Goal: Task Accomplishment & Management: Use online tool/utility

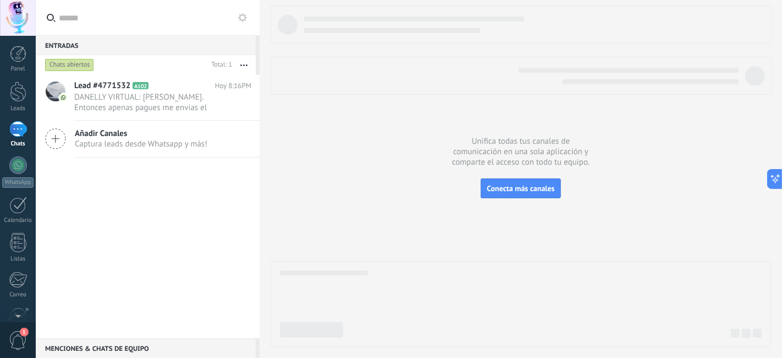
click at [11, 125] on div "1" at bounding box center [18, 129] width 18 height 16
click at [14, 144] on div "Chats" at bounding box center [18, 143] width 32 height 7
click at [22, 104] on link "Leads" at bounding box center [18, 96] width 36 height 31
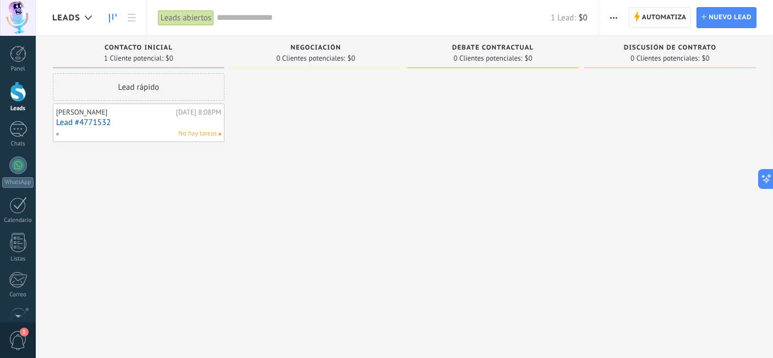
click at [644, 23] on span "Automatiza" at bounding box center [664, 18] width 45 height 20
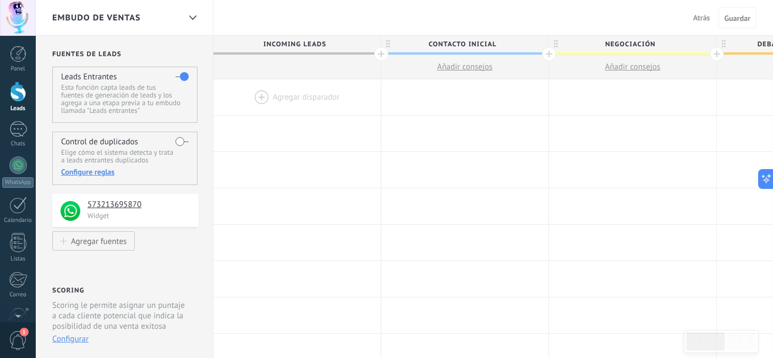
click at [301, 100] on div at bounding box center [296, 97] width 167 height 36
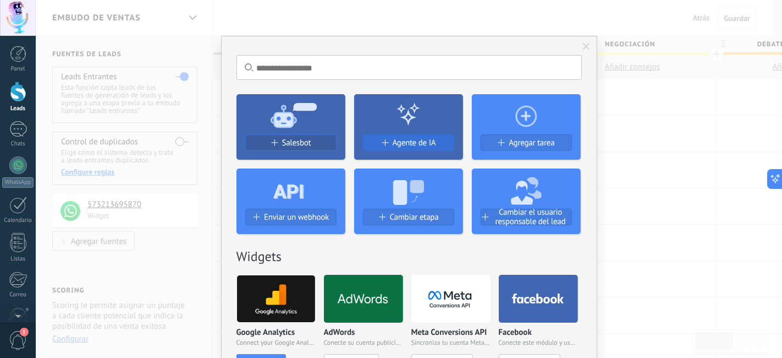
click at [443, 142] on div "Agente de IA" at bounding box center [409, 142] width 90 height 9
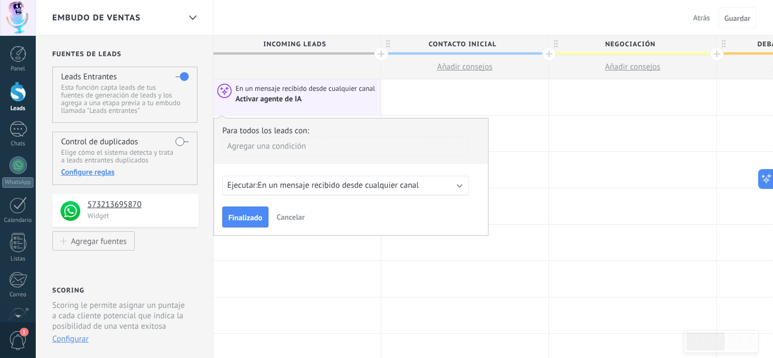
click at [345, 190] on span "En un mensaje recibido desde cualquier canal" at bounding box center [337, 185] width 161 height 10
click at [351, 193] on div "Ejecutar: 0 horas antes del campo seleccionado" at bounding box center [345, 185] width 246 height 20
click at [354, 189] on span "0 horas antes del campo seleccionado" at bounding box center [324, 185] width 134 height 10
click at [295, 144] on div "Agregar una condición" at bounding box center [345, 145] width 246 height 19
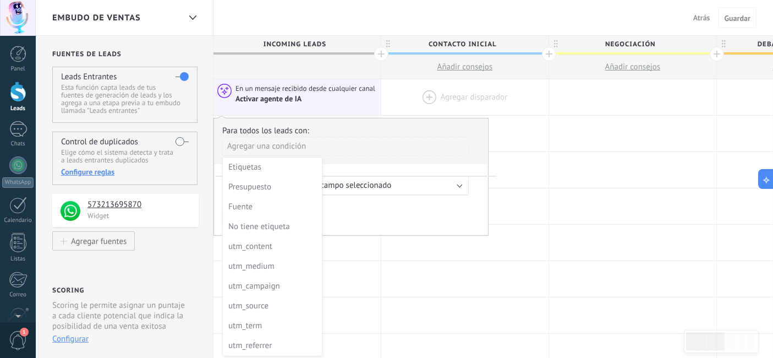
click at [476, 111] on div at bounding box center [464, 97] width 167 height 36
click at [14, 134] on div "1" at bounding box center [18, 129] width 18 height 16
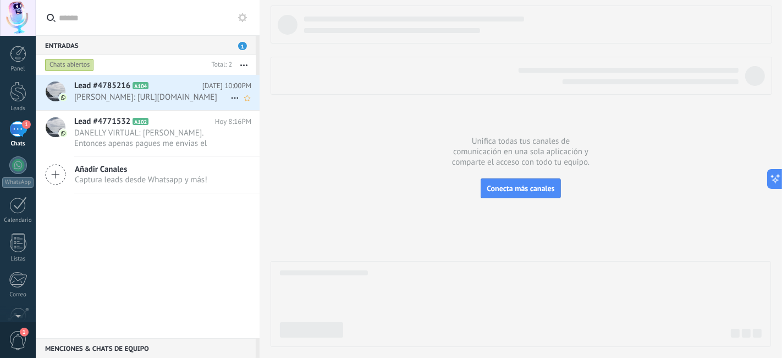
click at [132, 98] on span "[PERSON_NAME]: [URL][DOMAIN_NAME]" at bounding box center [152, 97] width 156 height 10
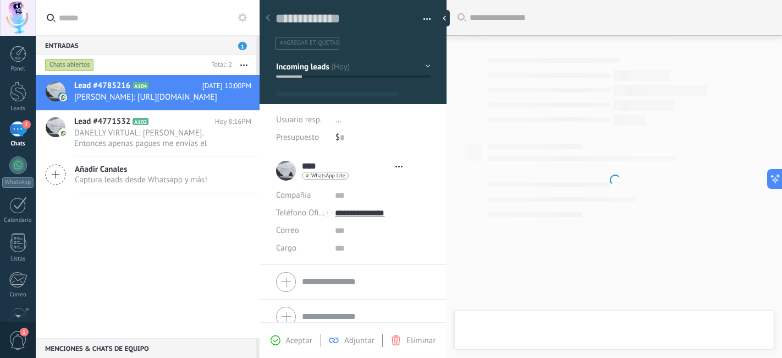
type textarea "**********"
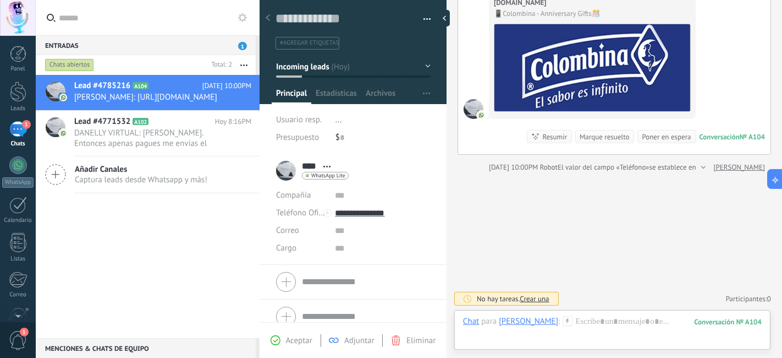
scroll to position [131, 0]
click at [563, 321] on icon at bounding box center [568, 321] width 10 height 10
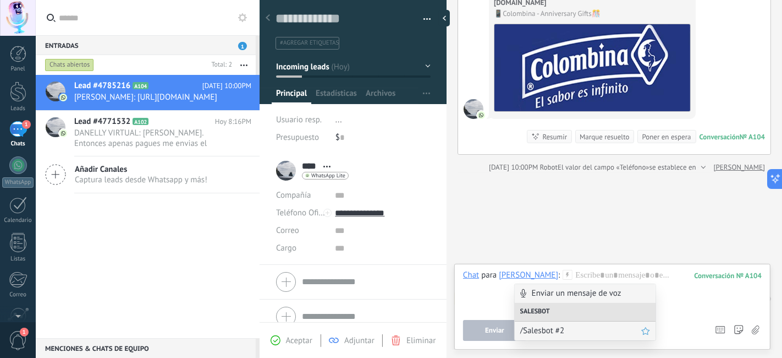
click at [561, 332] on span "/Salesbot #2" at bounding box center [580, 330] width 121 height 10
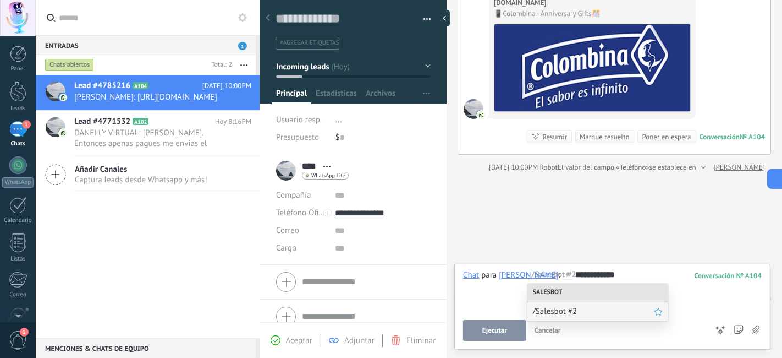
click at [574, 302] on div "/Salesbot #2" at bounding box center [598, 311] width 141 height 19
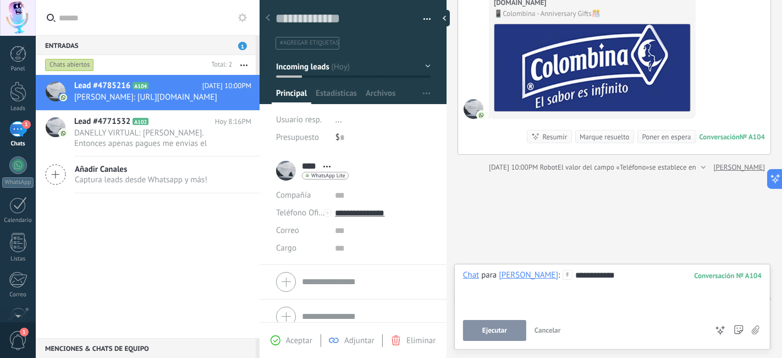
click at [511, 329] on button "Ejecutar" at bounding box center [494, 330] width 63 height 21
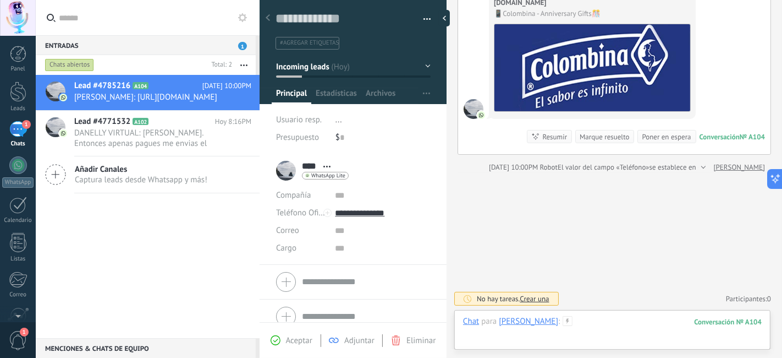
click at [586, 320] on div at bounding box center [612, 332] width 299 height 33
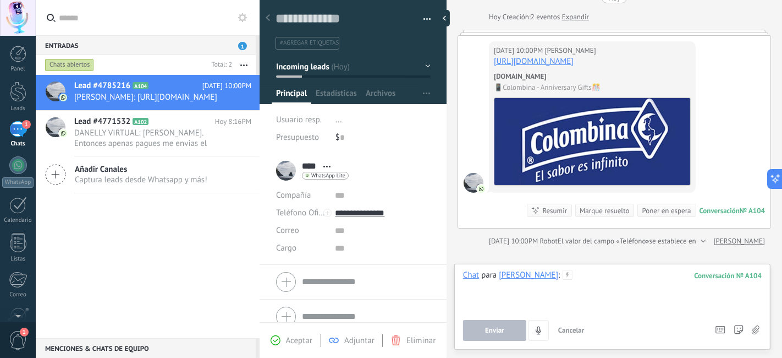
scroll to position [0, 0]
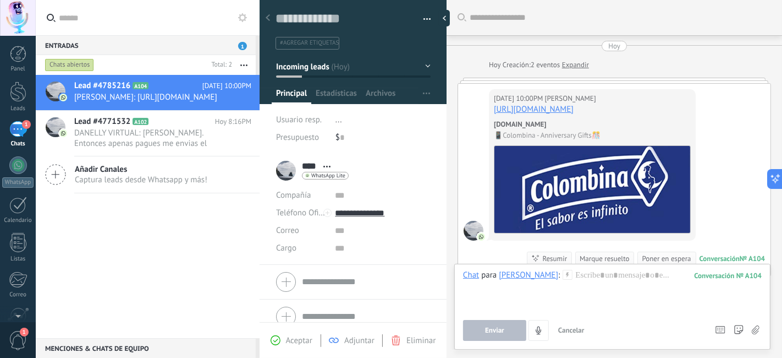
click at [733, 122] on div "[DATE] 10:00PM [PERSON_NAME] [URL][DOMAIN_NAME] [DOMAIN_NAME] 📱Colombina - Anni…" at bounding box center [614, 180] width 312 height 192
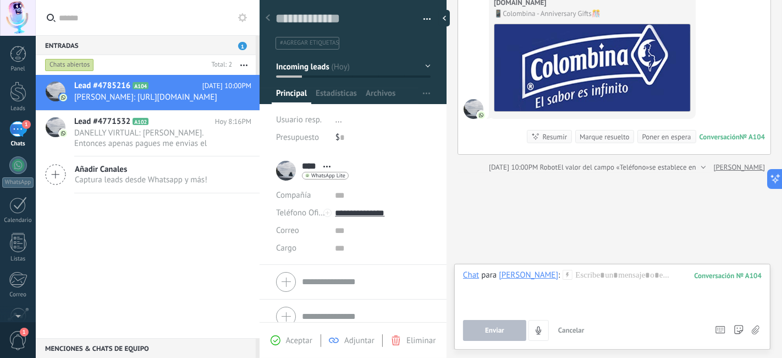
click at [563, 273] on use at bounding box center [567, 274] width 9 height 9
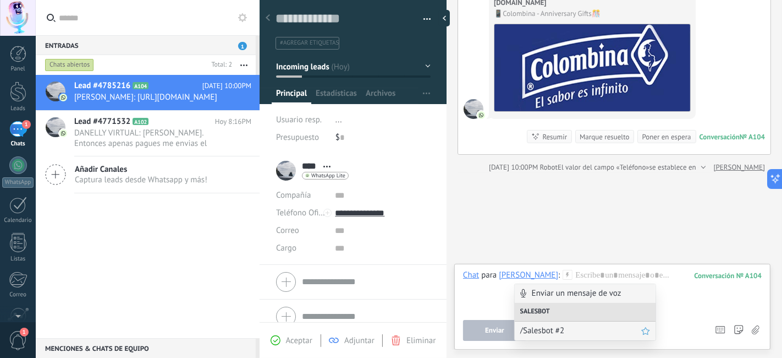
click at [558, 326] on span "/Salesbot #2" at bounding box center [580, 330] width 121 height 10
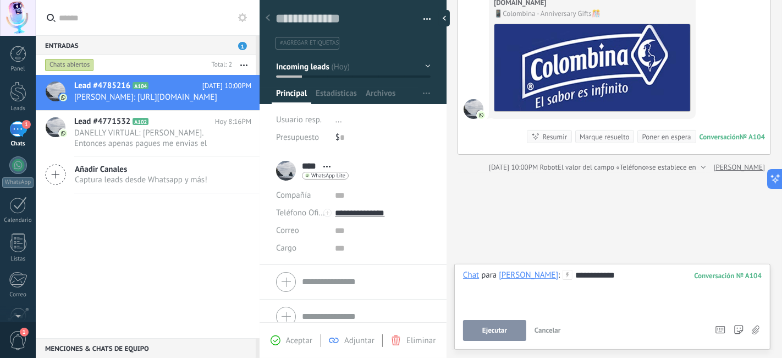
click at [486, 336] on button "Ejecutar" at bounding box center [494, 330] width 63 height 21
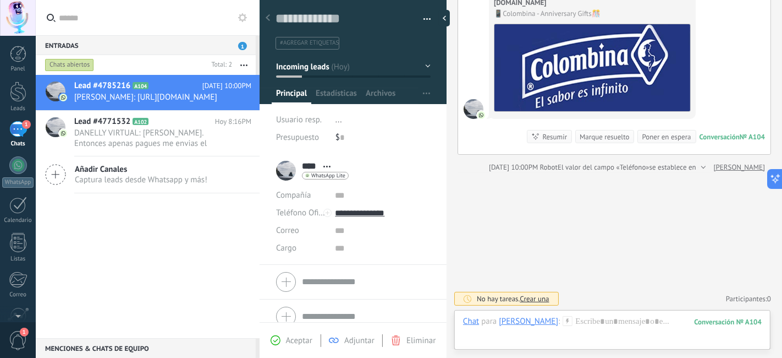
click at [745, 96] on div "[DATE] 10:00PM [PERSON_NAME] [URL][DOMAIN_NAME] [DOMAIN_NAME] 📱Colombina - Anni…" at bounding box center [614, 58] width 312 height 192
click at [485, 325] on span "para" at bounding box center [488, 321] width 15 height 11
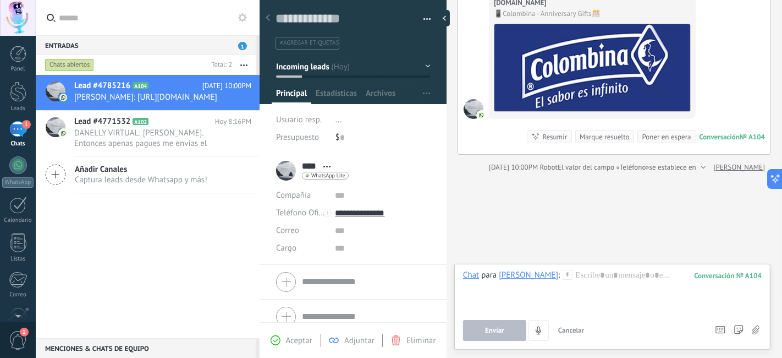
click at [563, 278] on icon at bounding box center [568, 275] width 10 height 10
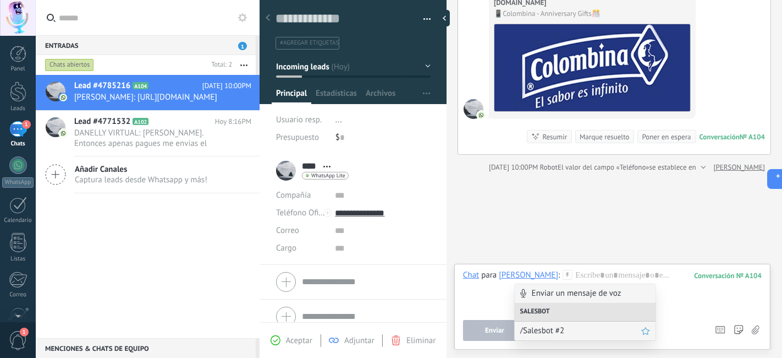
click at [550, 326] on span "/Salesbot #2" at bounding box center [580, 330] width 121 height 10
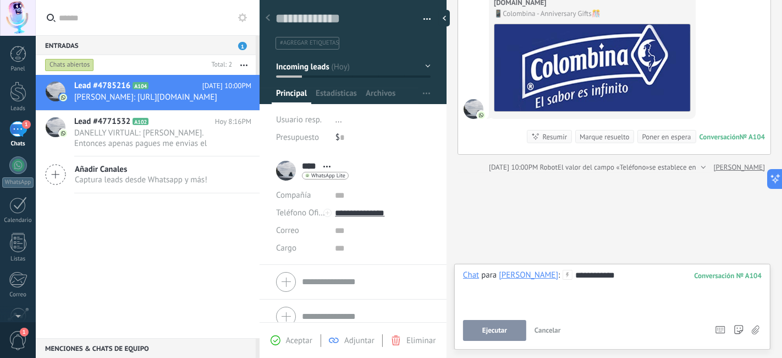
click at [493, 272] on span "para" at bounding box center [488, 275] width 15 height 11
click at [586, 278] on div "**********" at bounding box center [612, 291] width 299 height 42
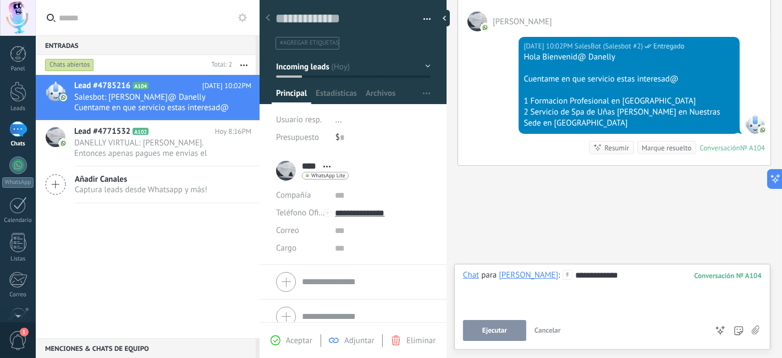
scroll to position [314, 0]
drag, startPoint x: 601, startPoint y: 279, endPoint x: 412, endPoint y: 283, distance: 188.7
click at [416, 284] on div "Guardar y crear Imprimir Administrar etiquetas" at bounding box center [521, 179] width 523 height 358
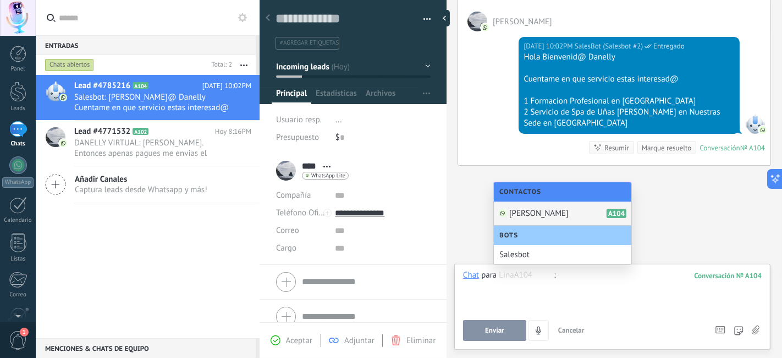
click at [526, 197] on div "Contactos" at bounding box center [563, 191] width 138 height 19
click at [479, 206] on div "Buscar Carga más [DATE] [DATE] Creación: 2 eventos Expandir [DATE] 10:00PM [PER…" at bounding box center [615, 36] width 336 height 641
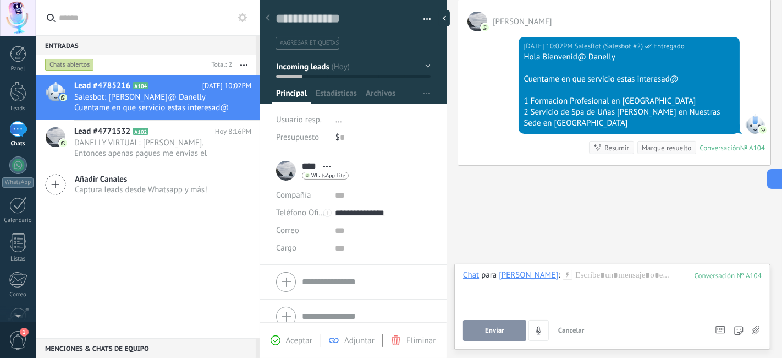
click at [526, 239] on div "Buscar Carga más [DATE] [DATE] Creación: 2 eventos Expandir [DATE] 10:00PM [PER…" at bounding box center [615, 36] width 336 height 641
click at [168, 149] on span "DANELLY VIRTUAL: [PERSON_NAME]. Entonces apenas pagues me envias el pantallazo …" at bounding box center [152, 148] width 156 height 21
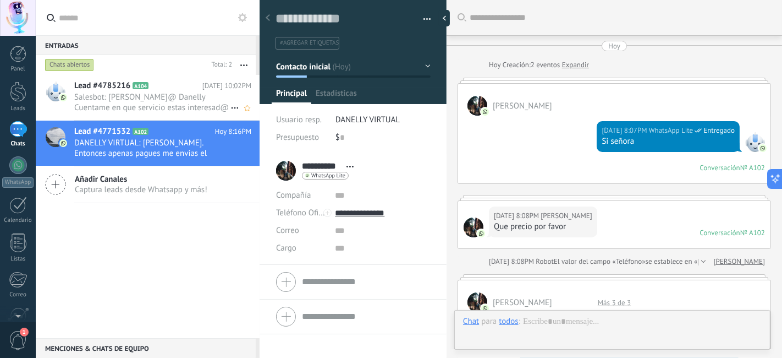
scroll to position [753, 0]
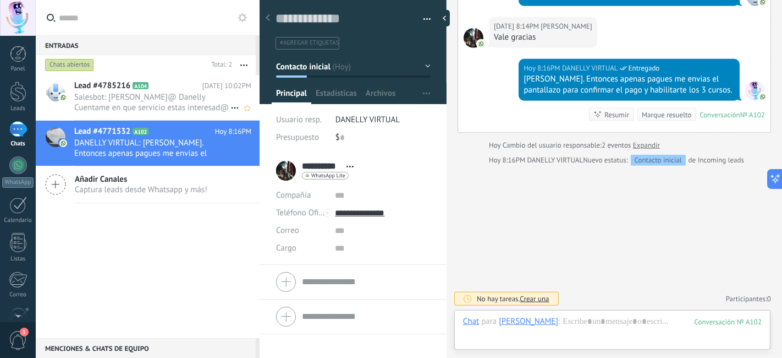
click at [67, 102] on div at bounding box center [55, 97] width 39 height 45
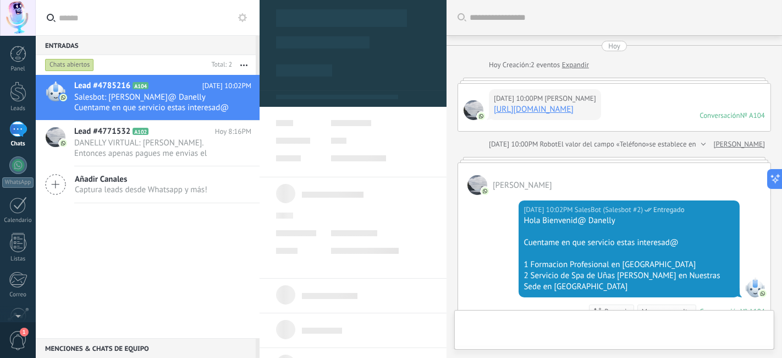
scroll to position [94, 0]
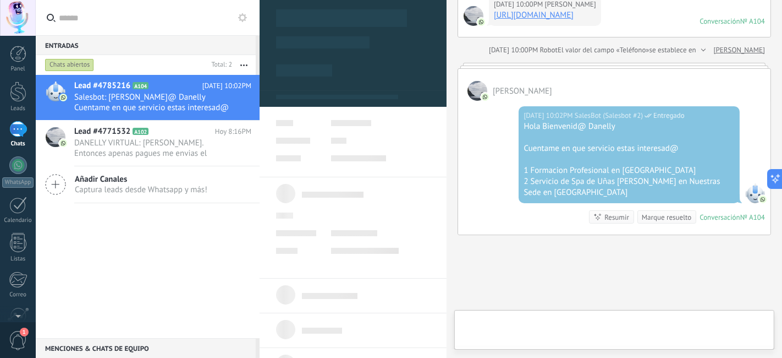
click at [4, 130] on link "1 Chats" at bounding box center [18, 134] width 36 height 26
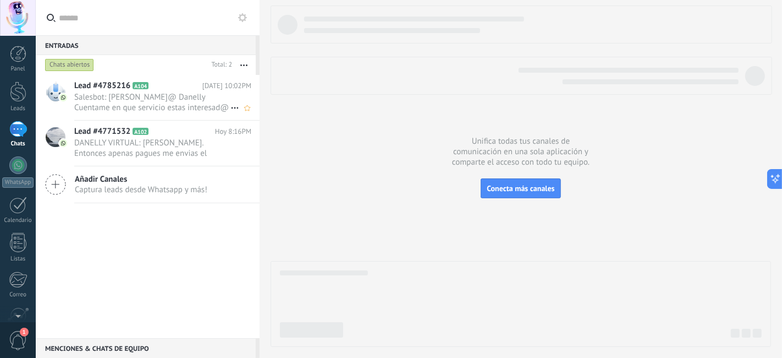
click at [144, 99] on span "Salesbot: [PERSON_NAME]@ Danelly Cuentame en que servicio estas interesad@ 1 Fo…" at bounding box center [152, 102] width 156 height 21
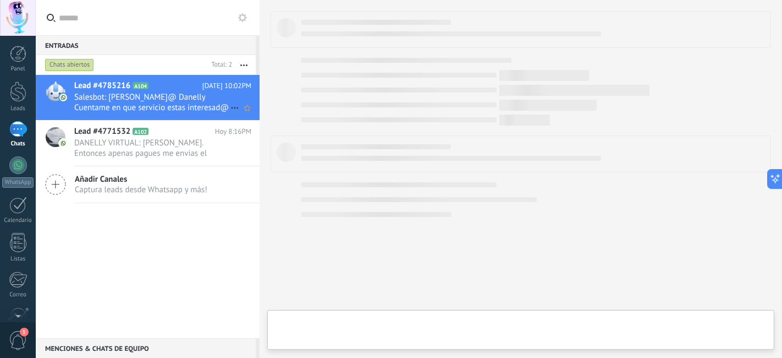
type textarea "**********"
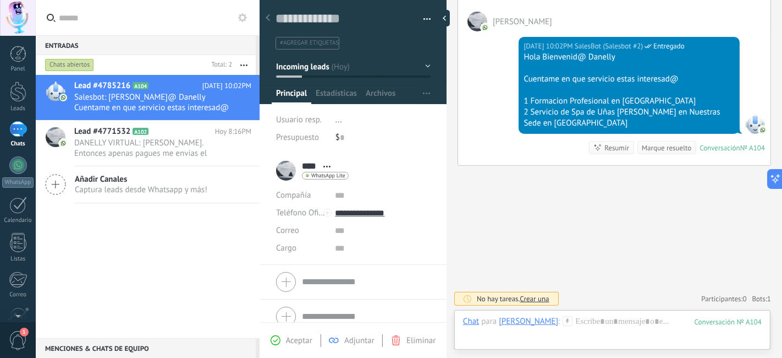
scroll to position [130, 0]
